Goal: Task Accomplishment & Management: Manage account settings

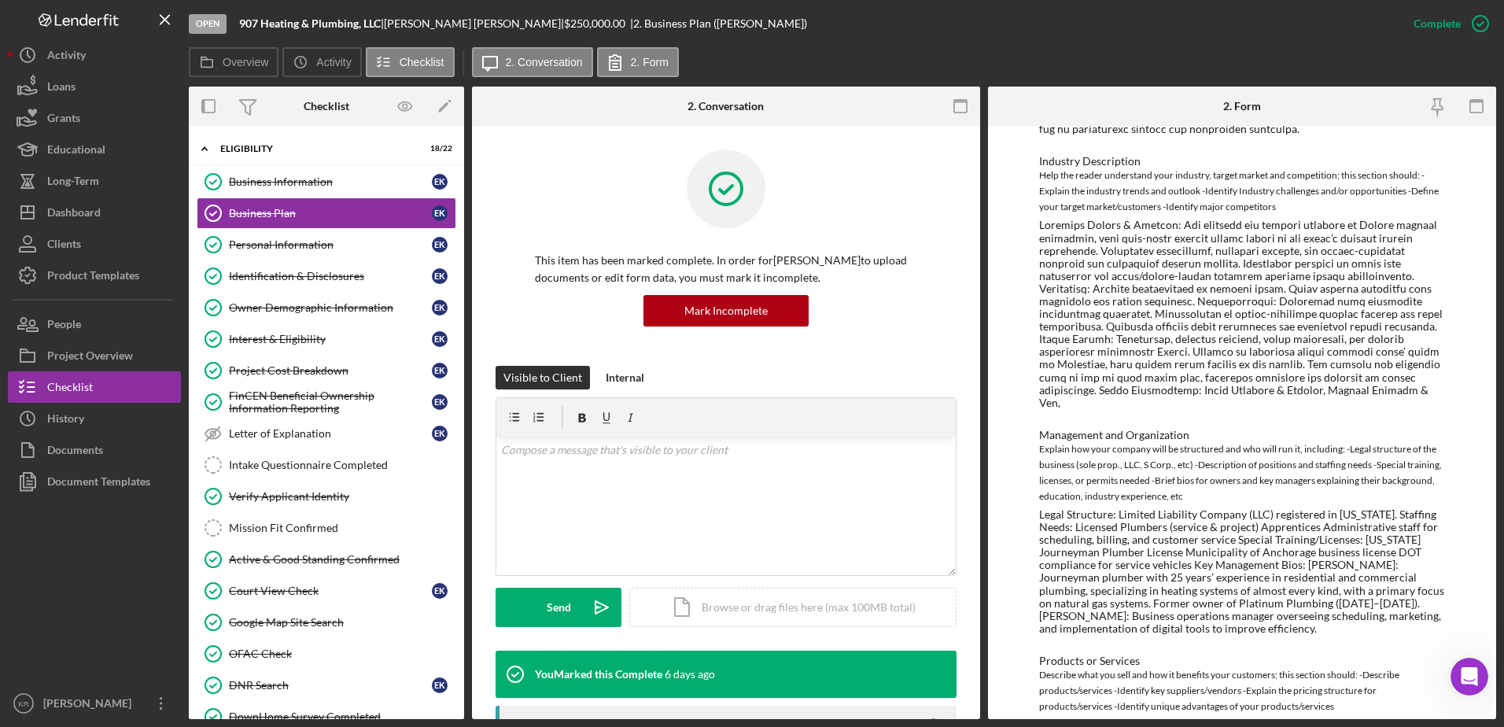
scroll to position [819, 0]
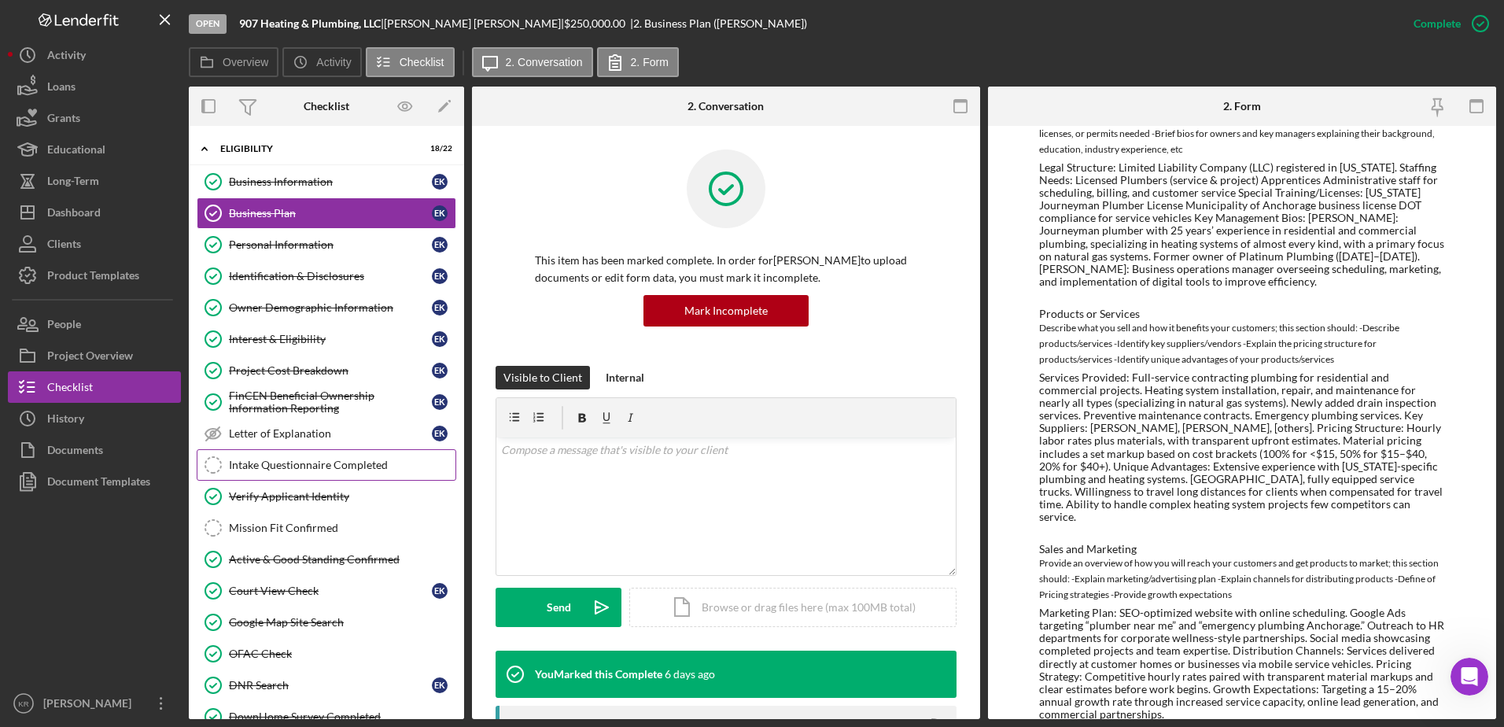
click at [276, 469] on div "Intake Questionnaire Completed" at bounding box center [342, 465] width 227 height 13
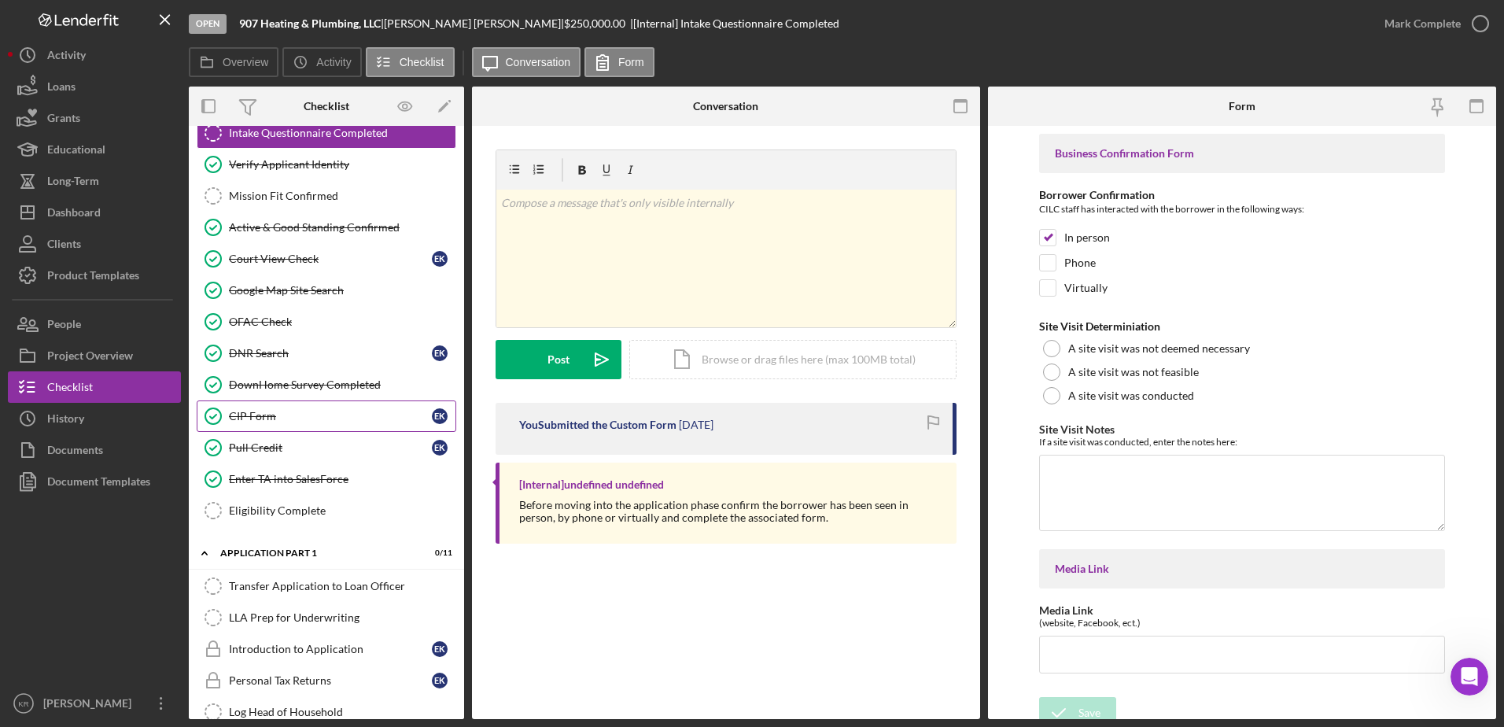
scroll to position [79, 0]
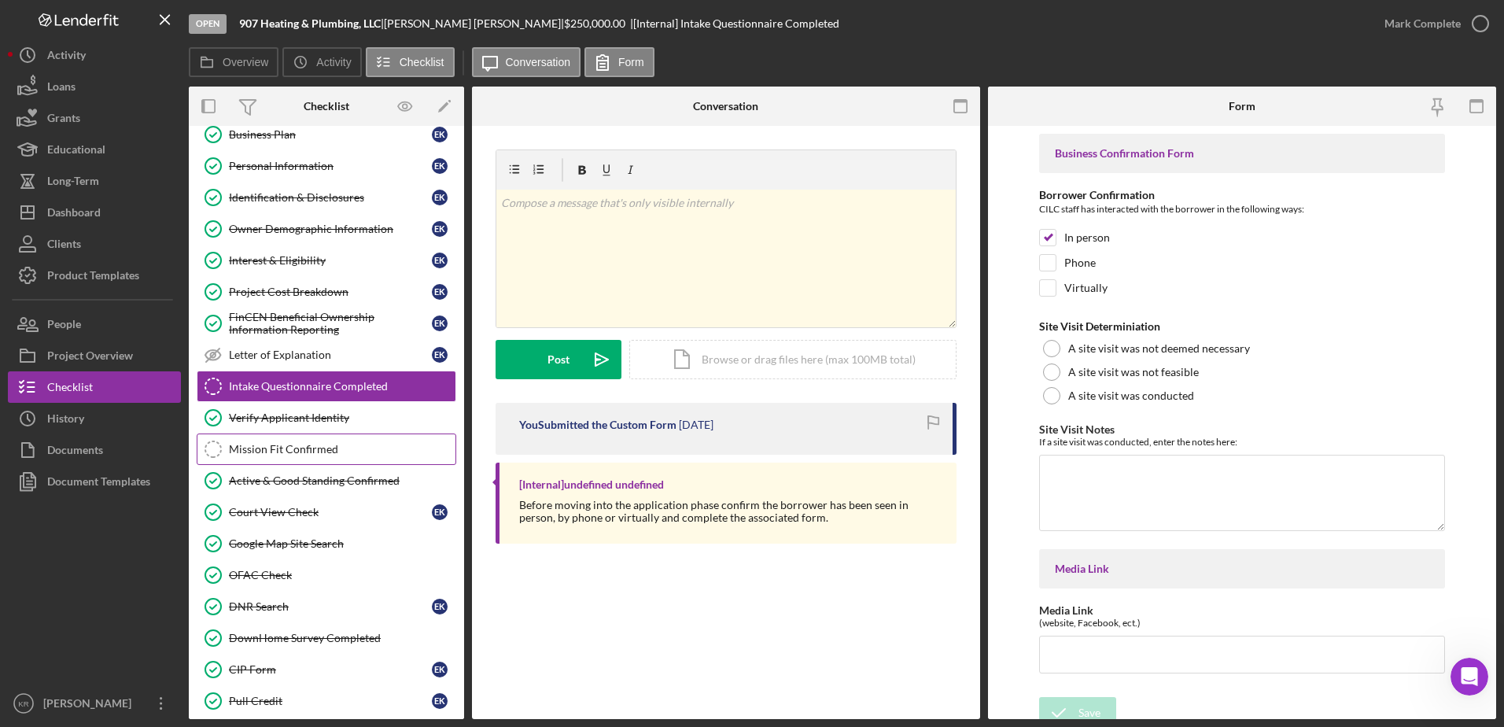
click at [311, 439] on link "Mission Fit Confirmed Mission Fit Confirmed" at bounding box center [327, 448] width 260 height 31
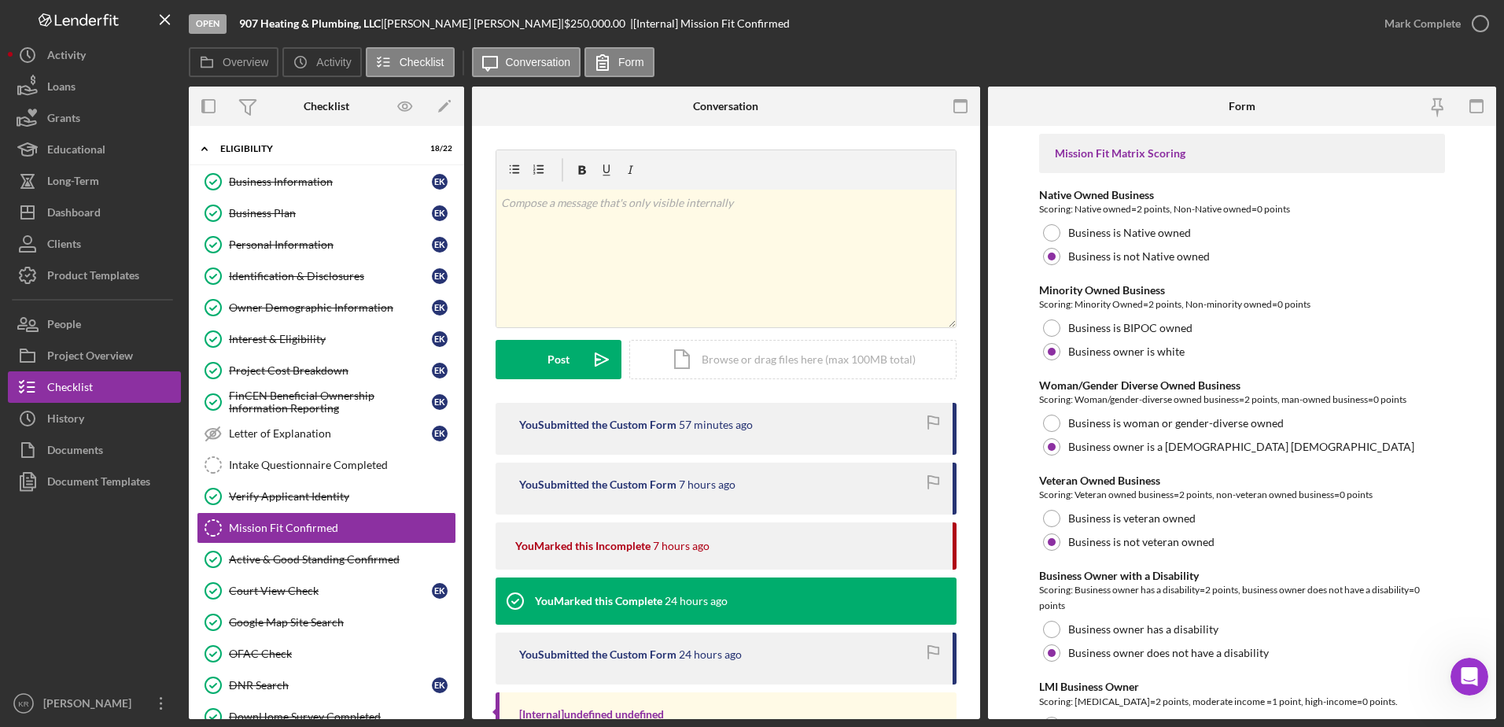
click at [1115, 13] on div "Open 907 Heating & Plumbing, LLC | [PERSON_NAME] | $250,000.00 | [Internal] Mis…" at bounding box center [779, 23] width 1180 height 47
click at [1107, 42] on div "Open 907 Heating & Plumbing, LLC | [PERSON_NAME] | $250,000.00 | [Internal] Mis…" at bounding box center [779, 23] width 1180 height 47
click at [93, 212] on div "Dashboard" at bounding box center [73, 214] width 53 height 35
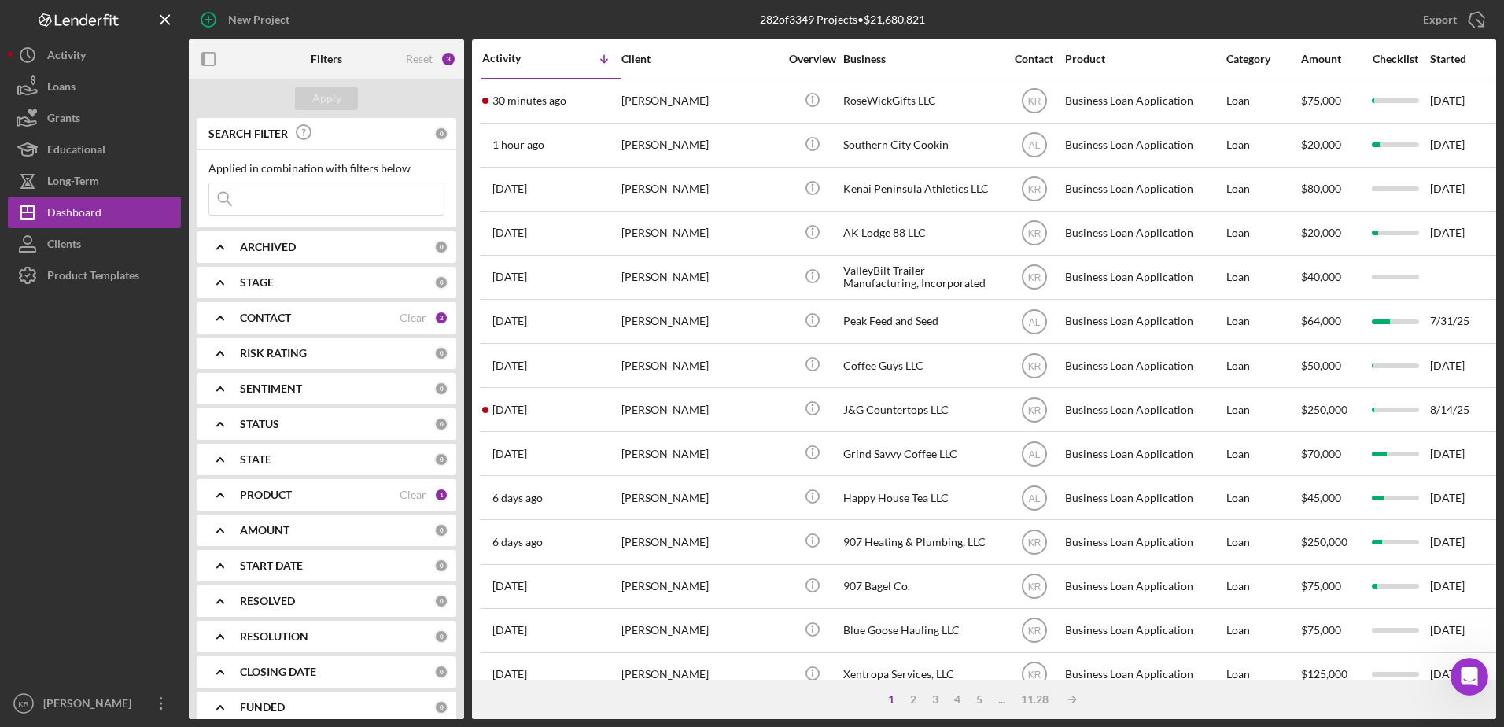
scroll to position [522, 0]
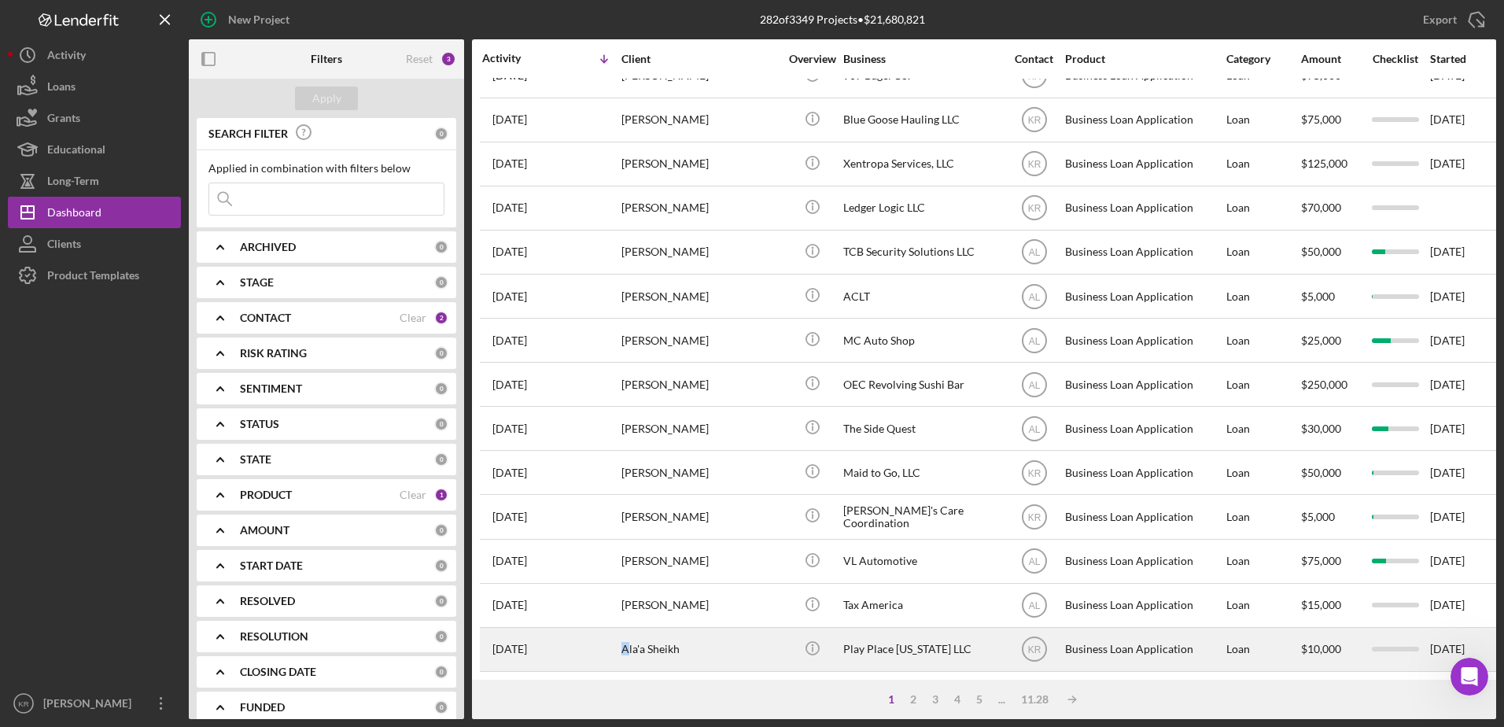
click at [629, 628] on div "Ala'a Sheikh" at bounding box center [699, 649] width 157 height 42
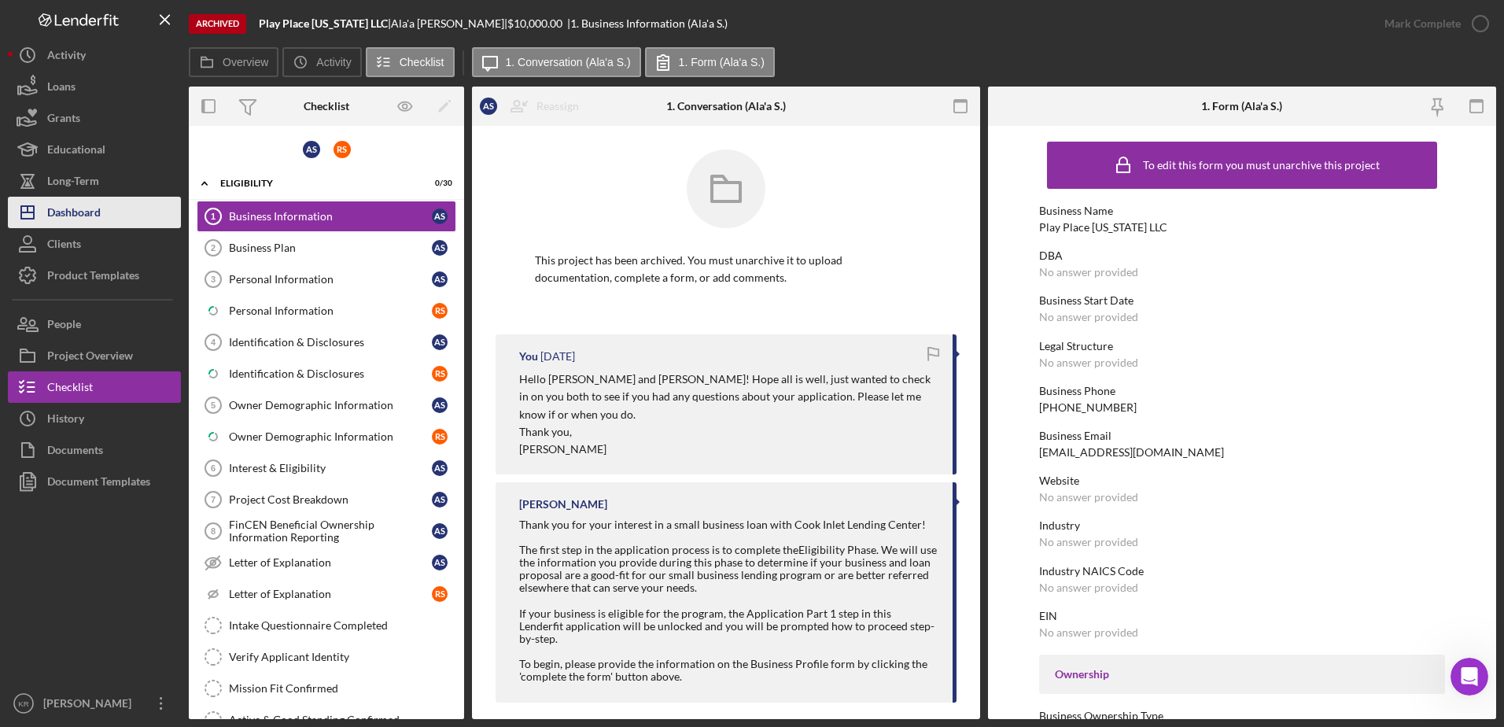
click at [74, 219] on div "Dashboard" at bounding box center [73, 214] width 53 height 35
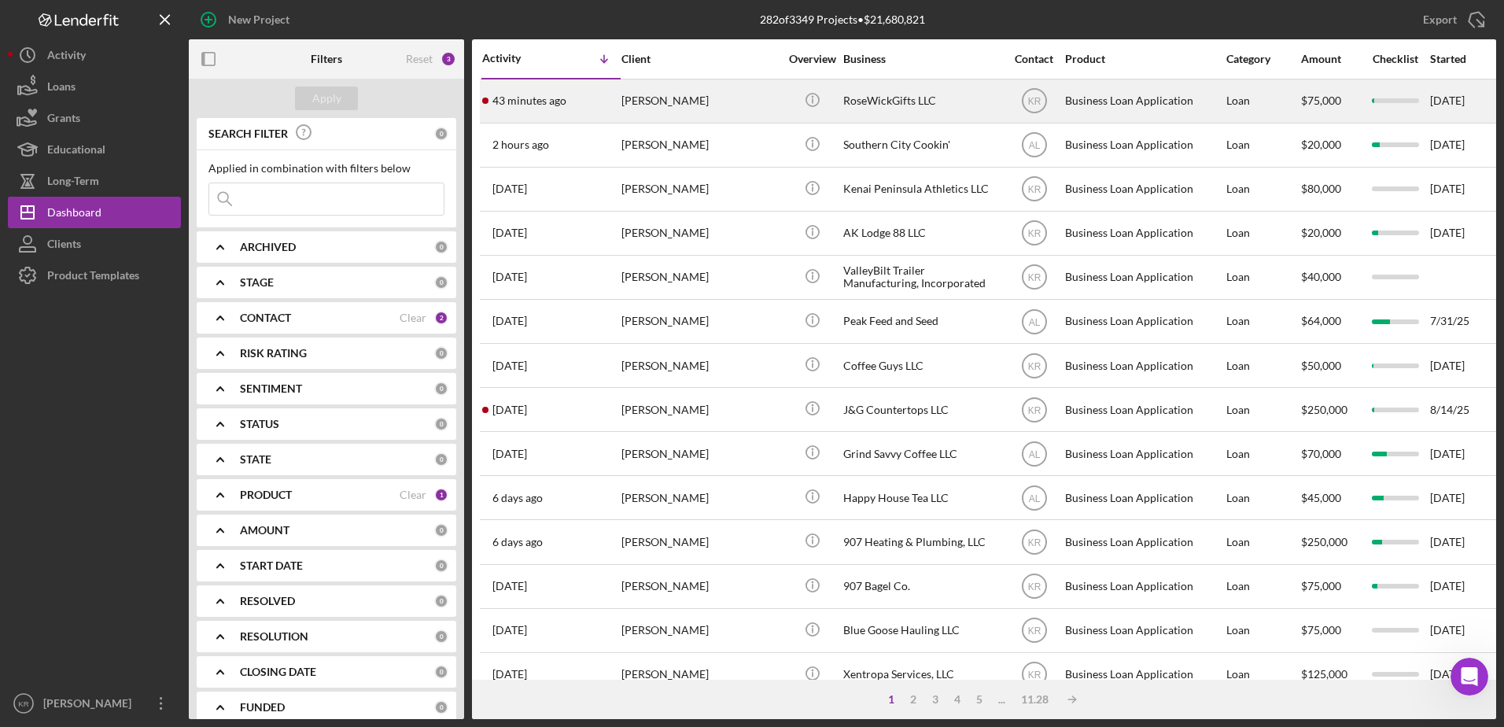
click at [712, 114] on div "[PERSON_NAME]" at bounding box center [699, 101] width 157 height 42
